Goal: Information Seeking & Learning: Learn about a topic

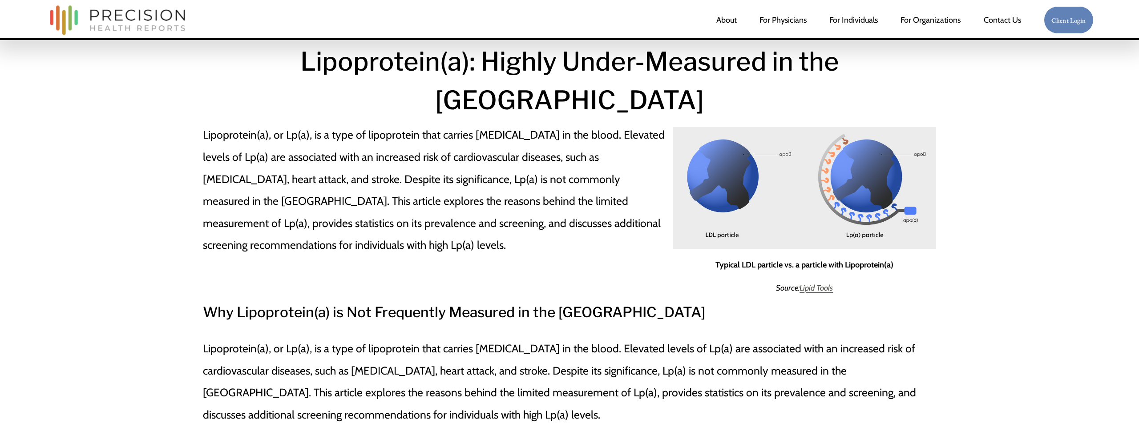
scroll to position [82, 0]
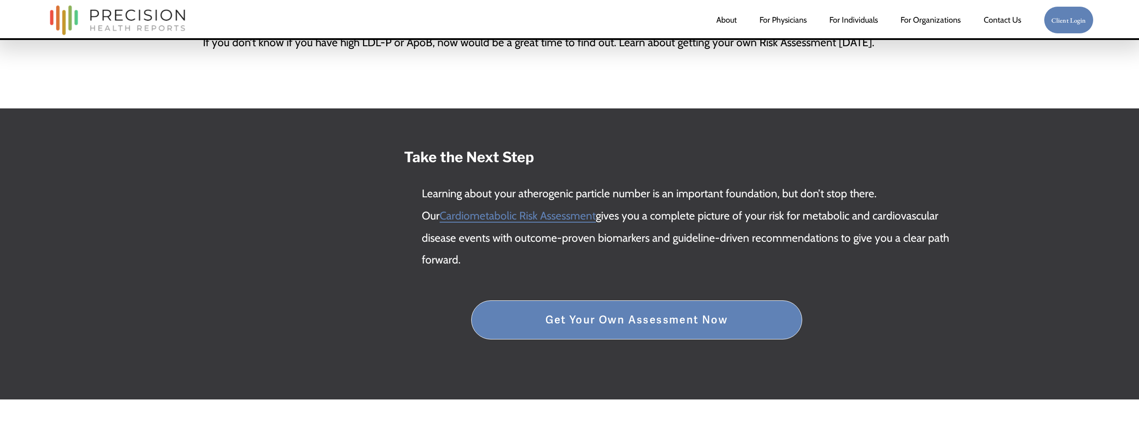
scroll to position [2725, 0]
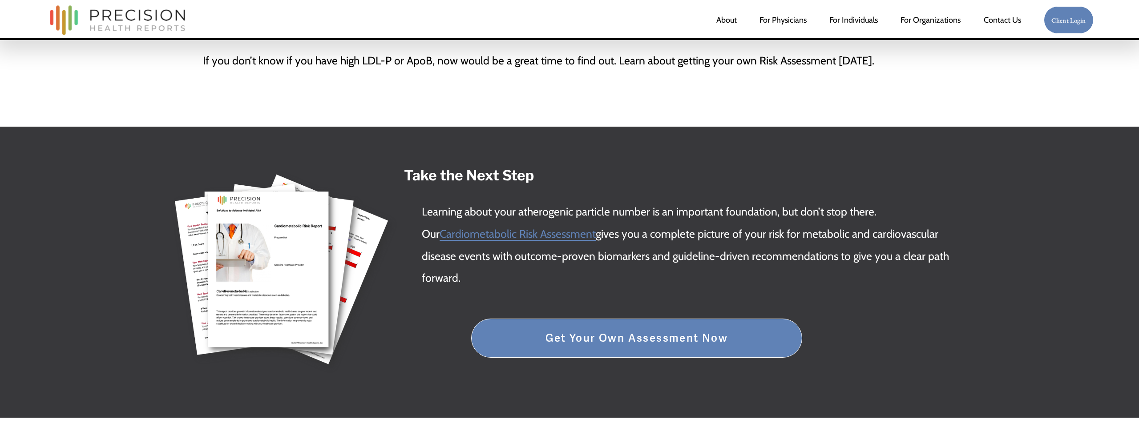
click at [419, 167] on strong "Take the Next Step" at bounding box center [469, 175] width 130 height 17
drag, startPoint x: 414, startPoint y: 174, endPoint x: 468, endPoint y: 262, distance: 103.2
click at [467, 262] on div "Take the Next Step Learning about your atherogenic particle number is an import…" at bounding box center [687, 226] width 566 height 125
copy div "Take the Next Step Learning about your atherogenic particle number is an import…"
